Goal: Information Seeking & Learning: Learn about a topic

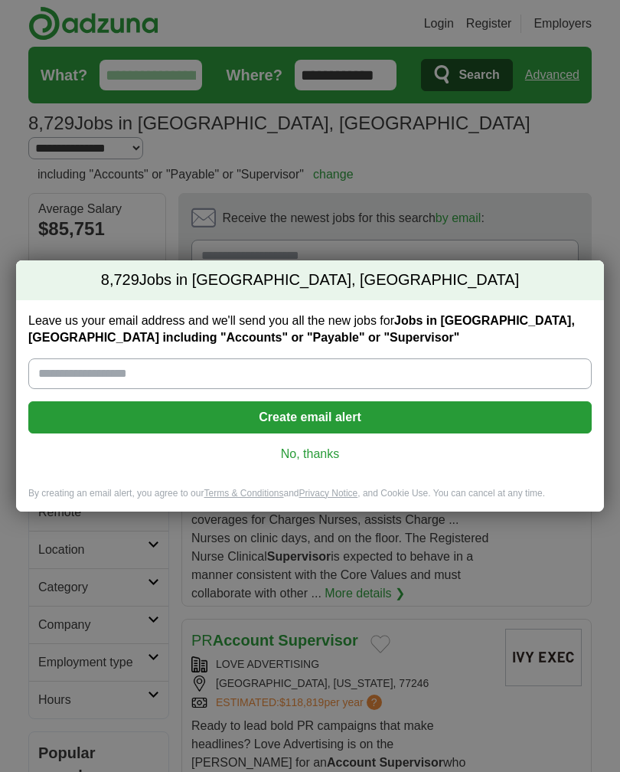
click at [353, 453] on link "No, thanks" at bounding box center [310, 454] width 539 height 17
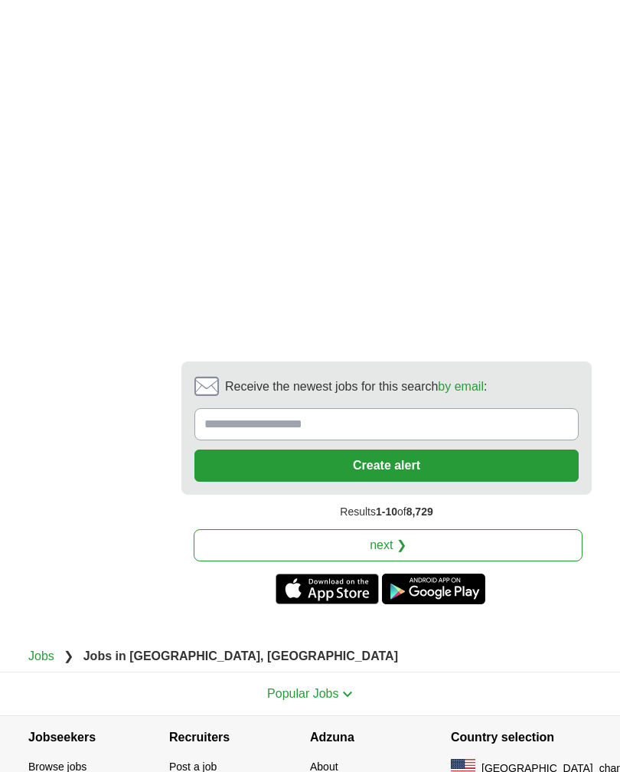
scroll to position [3930, 0]
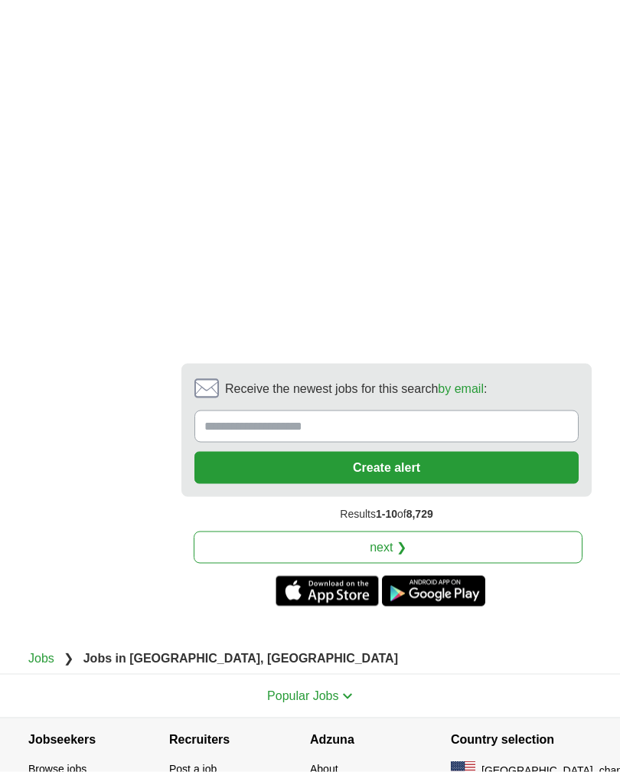
click at [475, 531] on link "next ❯" at bounding box center [388, 547] width 389 height 32
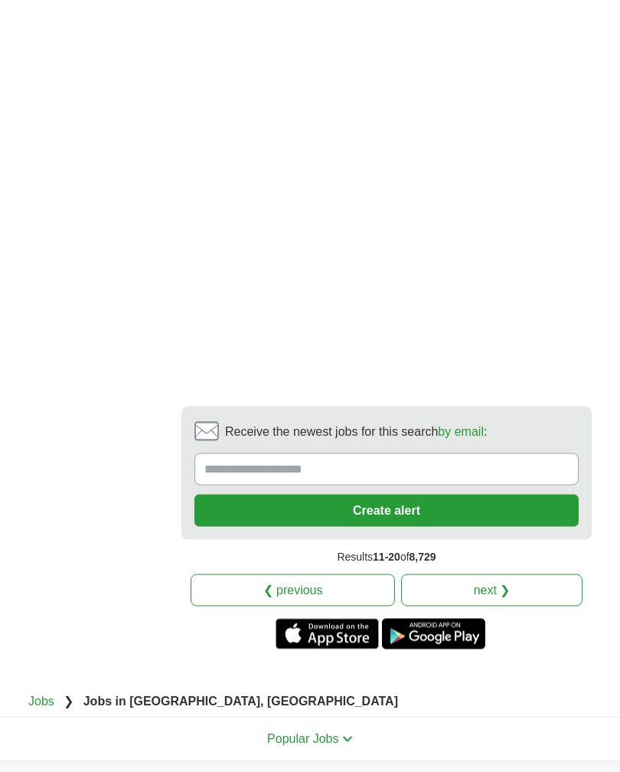
scroll to position [3686, 0]
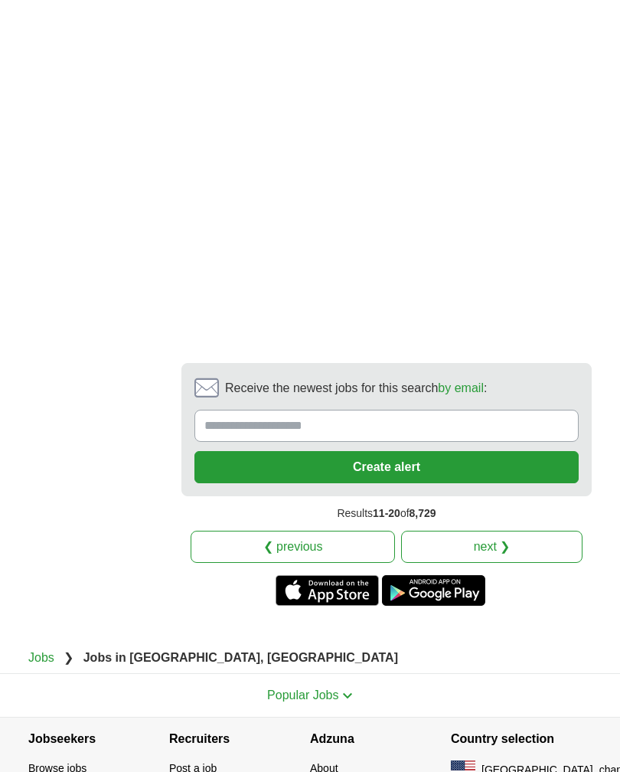
click at [499, 531] on link "next ❯" at bounding box center [491, 547] width 181 height 32
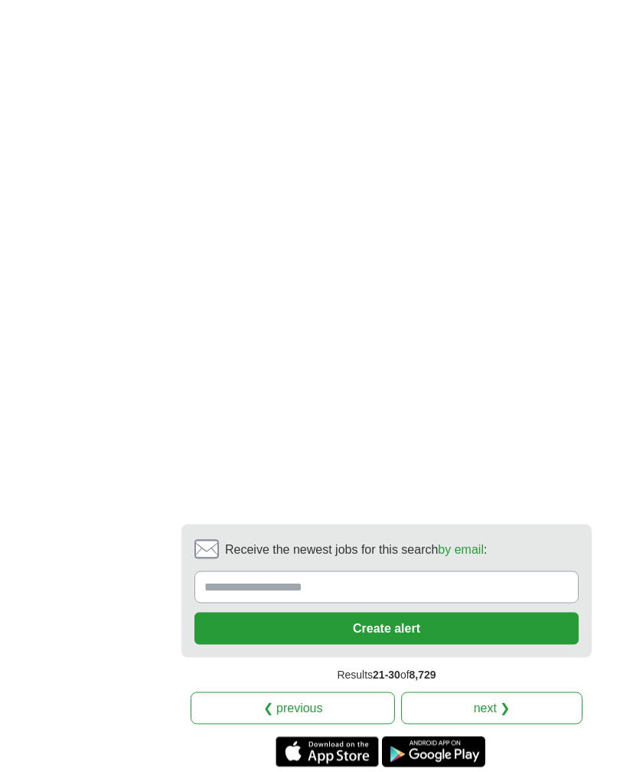
scroll to position [3739, 0]
click at [543, 691] on link "next ❯" at bounding box center [491, 707] width 181 height 32
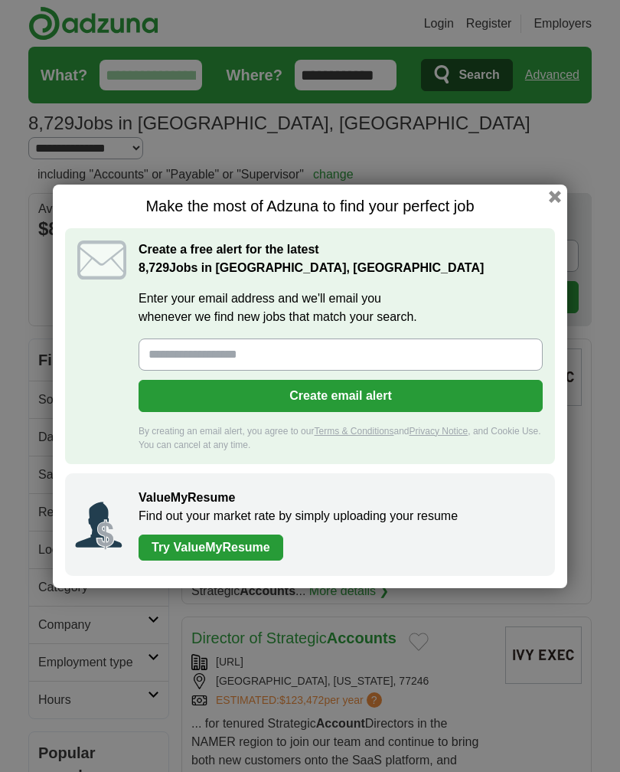
click at [561, 190] on div "Make the most of Adzuna to find your perfect job Create a free alert for the la…" at bounding box center [310, 387] width 515 height 404
click at [557, 195] on button "button" at bounding box center [555, 197] width 12 height 12
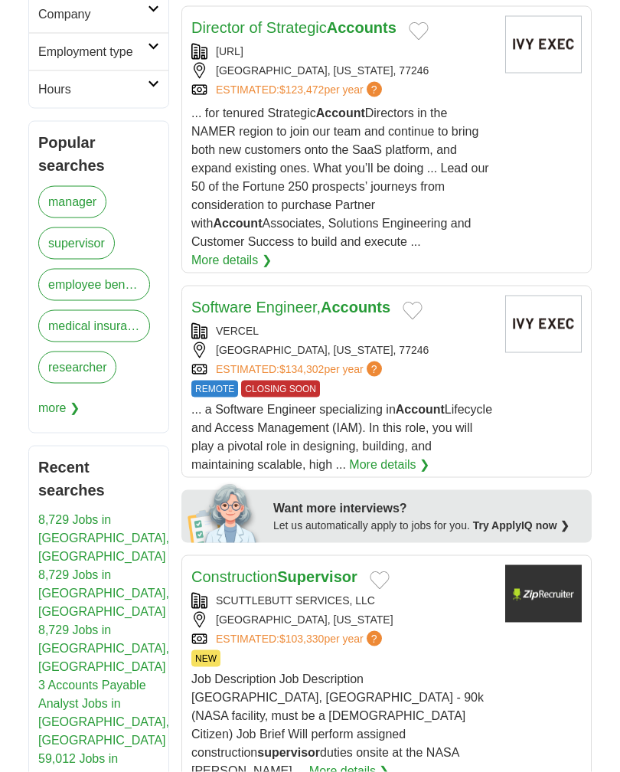
scroll to position [611, 0]
